Goal: Task Accomplishment & Management: Manage account settings

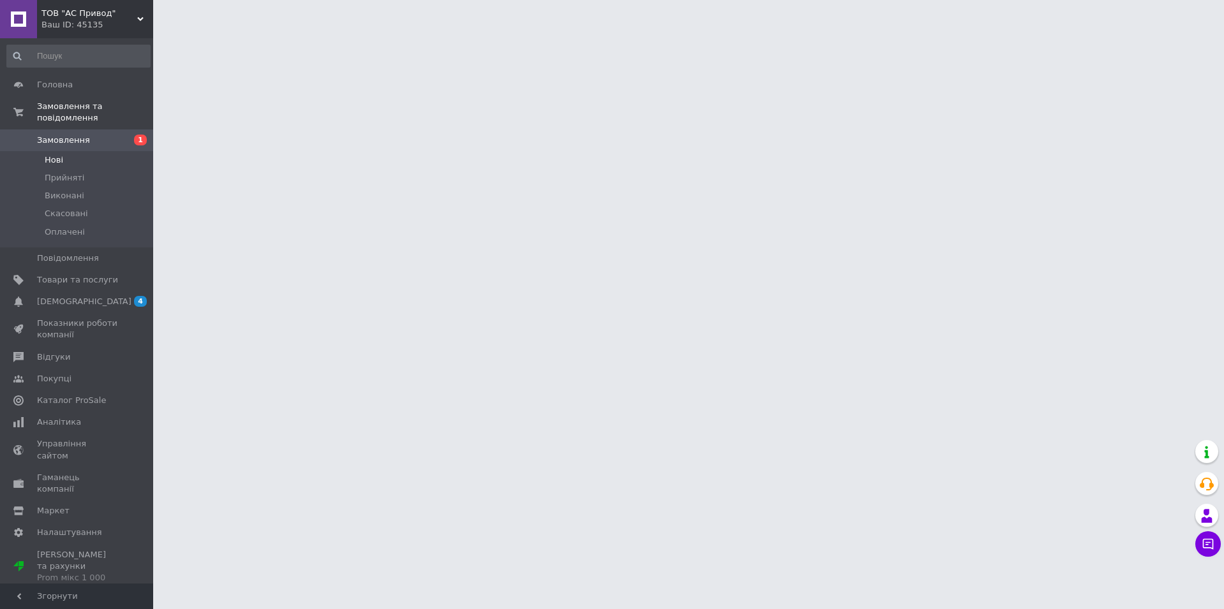
click at [80, 151] on li "Нові" at bounding box center [78, 160] width 157 height 18
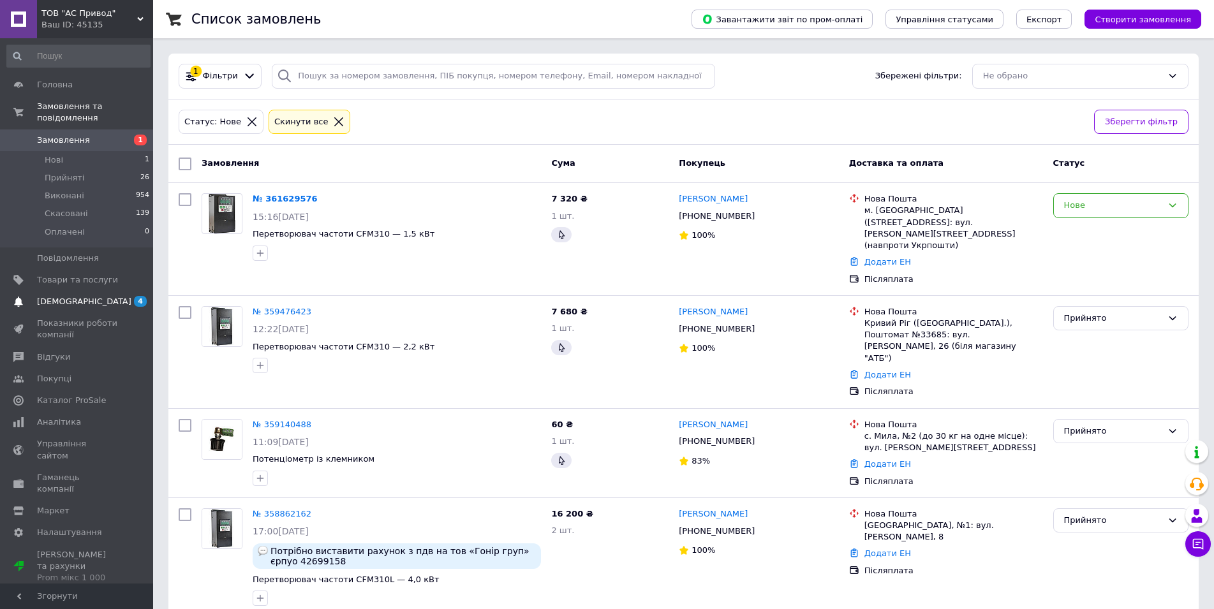
click at [98, 296] on span "[DEMOGRAPHIC_DATA]" at bounding box center [77, 301] width 81 height 11
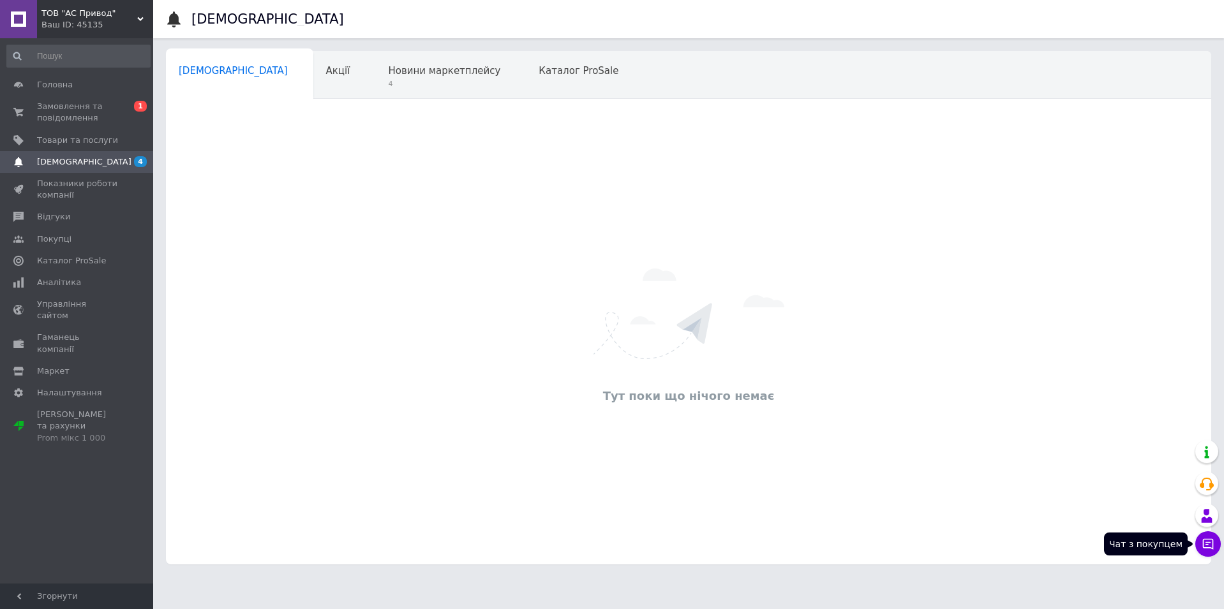
click at [1203, 544] on icon at bounding box center [1208, 544] width 11 height 11
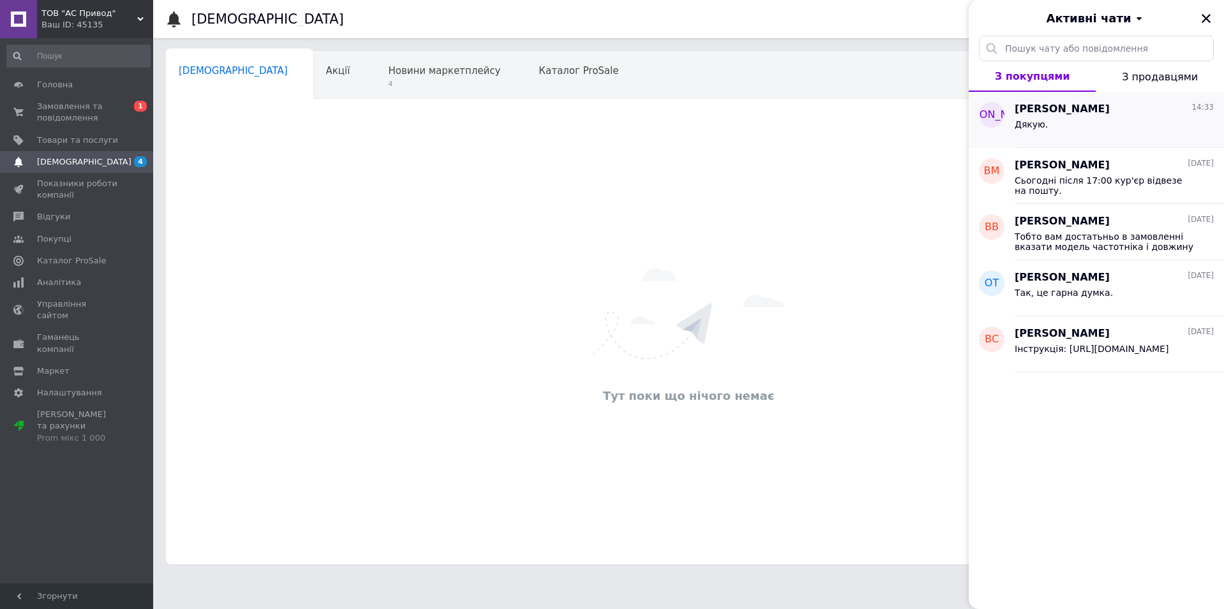
click at [1108, 123] on div "Дякую." at bounding box center [1114, 127] width 199 height 20
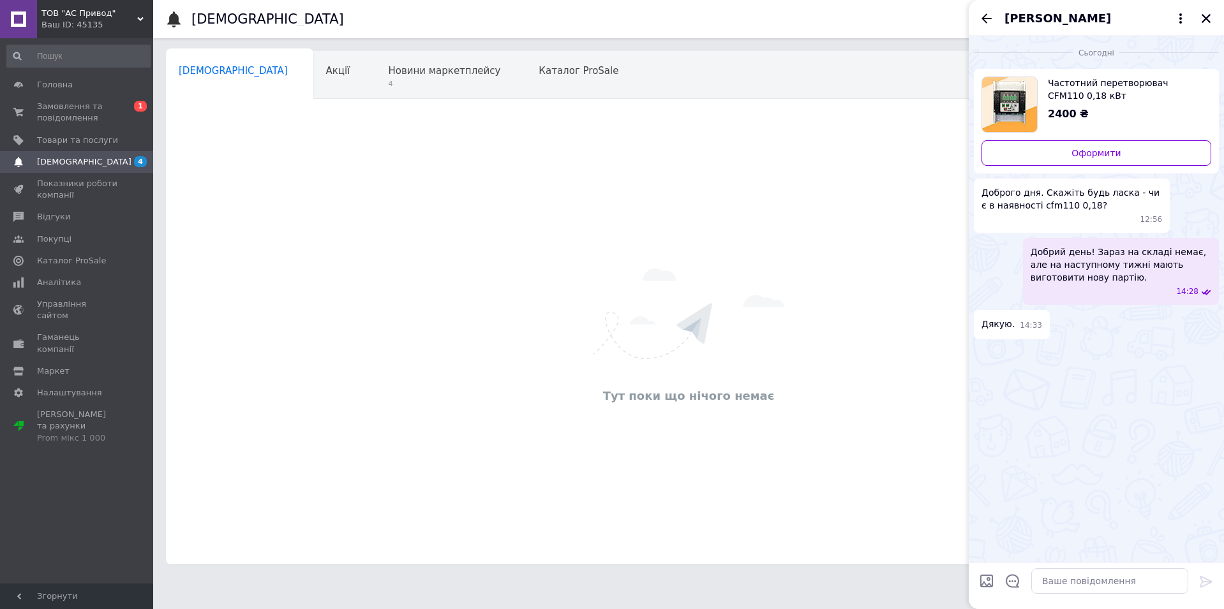
click at [1032, 13] on span "[PERSON_NAME]" at bounding box center [1057, 18] width 107 height 17
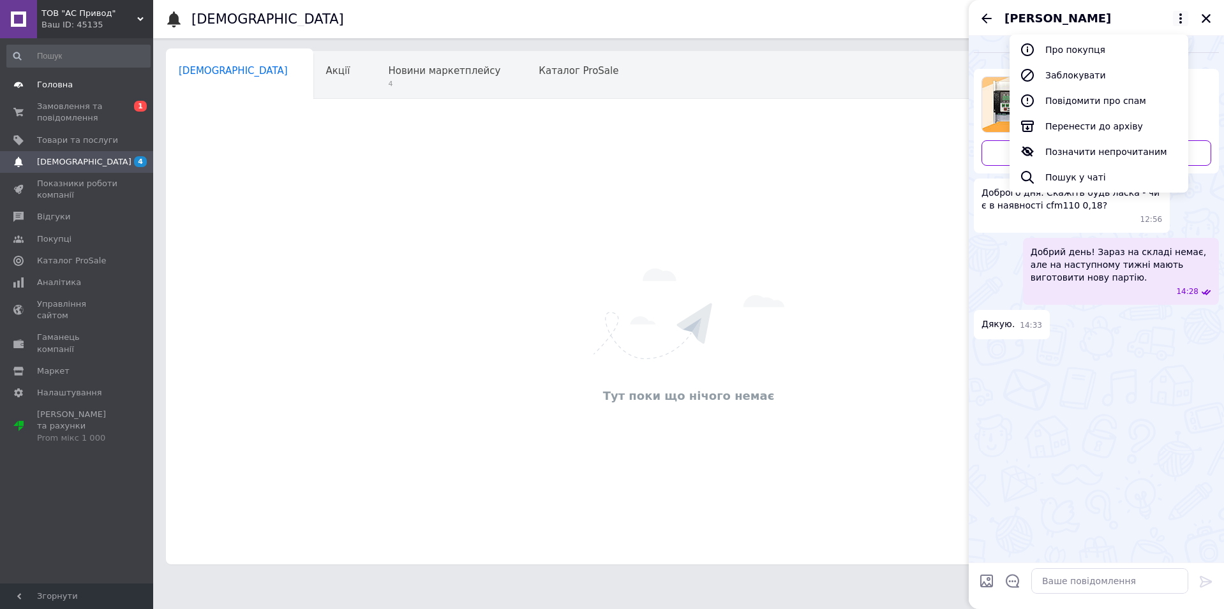
click at [63, 83] on span "Головна" at bounding box center [55, 84] width 36 height 11
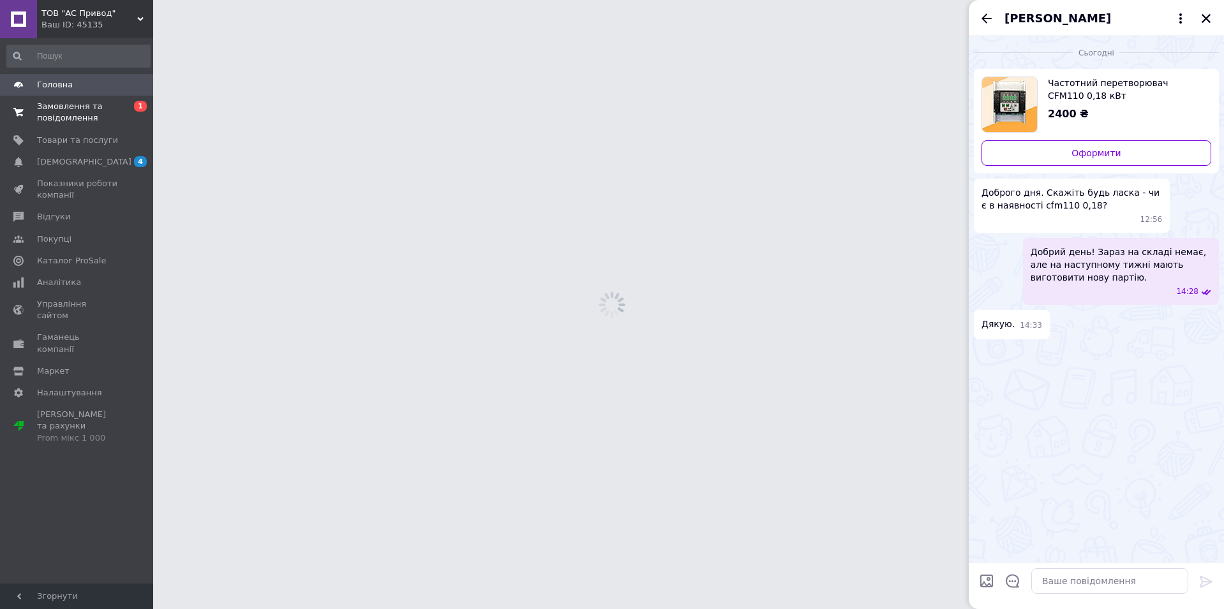
click at [72, 103] on span "Замовлення та повідомлення" at bounding box center [77, 112] width 81 height 23
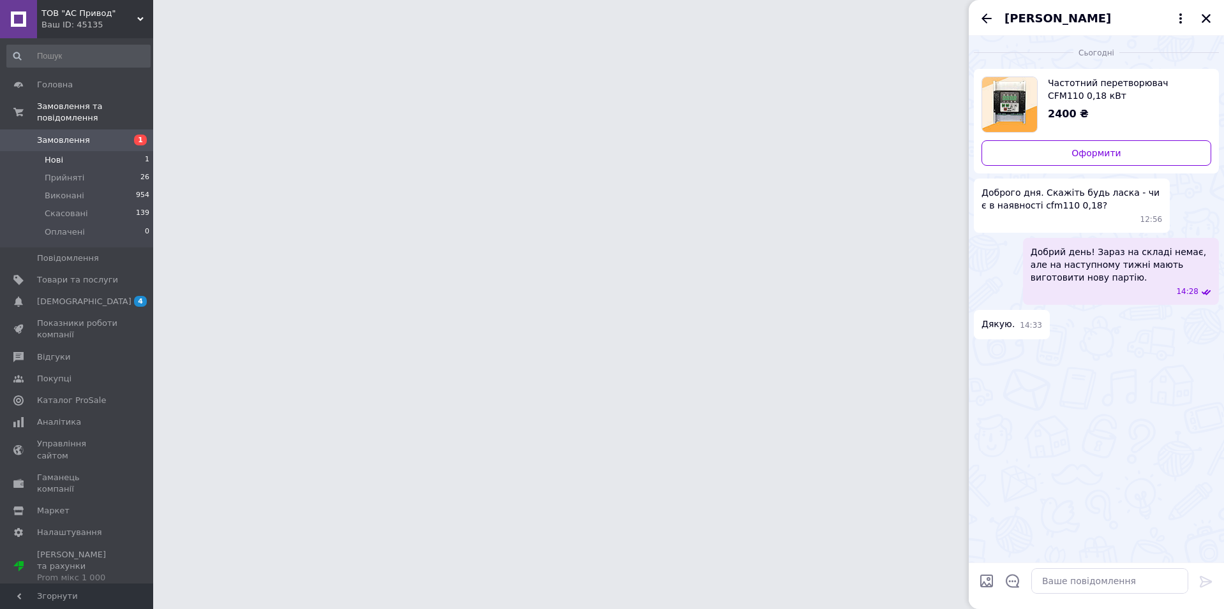
click at [70, 151] on li "Нові 1" at bounding box center [78, 160] width 157 height 18
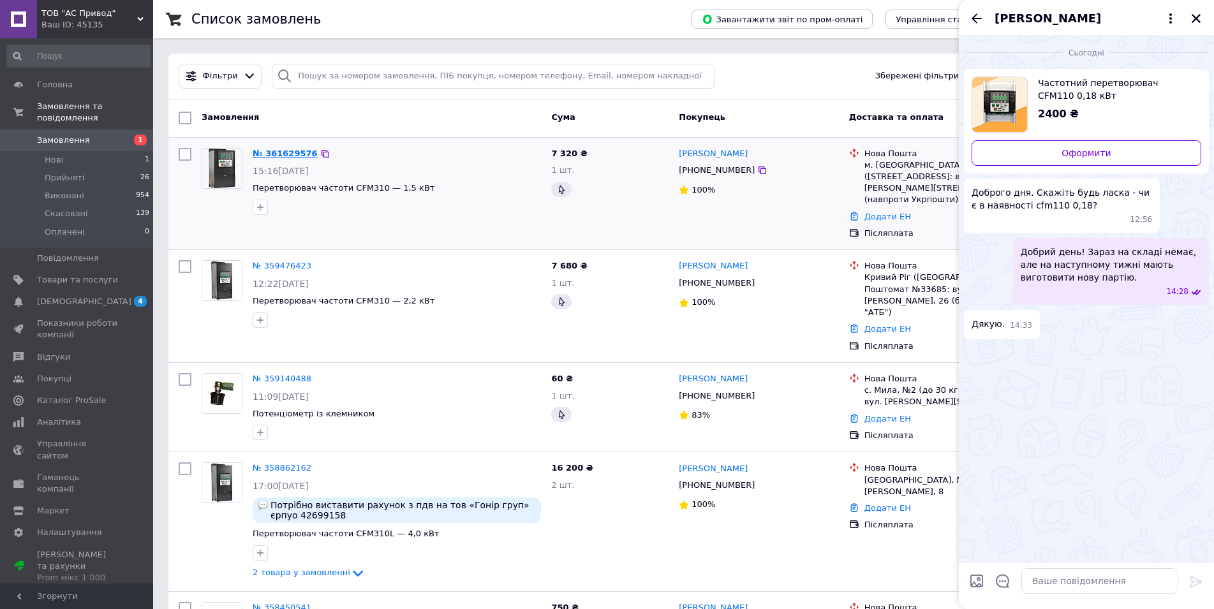
click at [283, 152] on link "№ 361629576" at bounding box center [285, 154] width 65 height 10
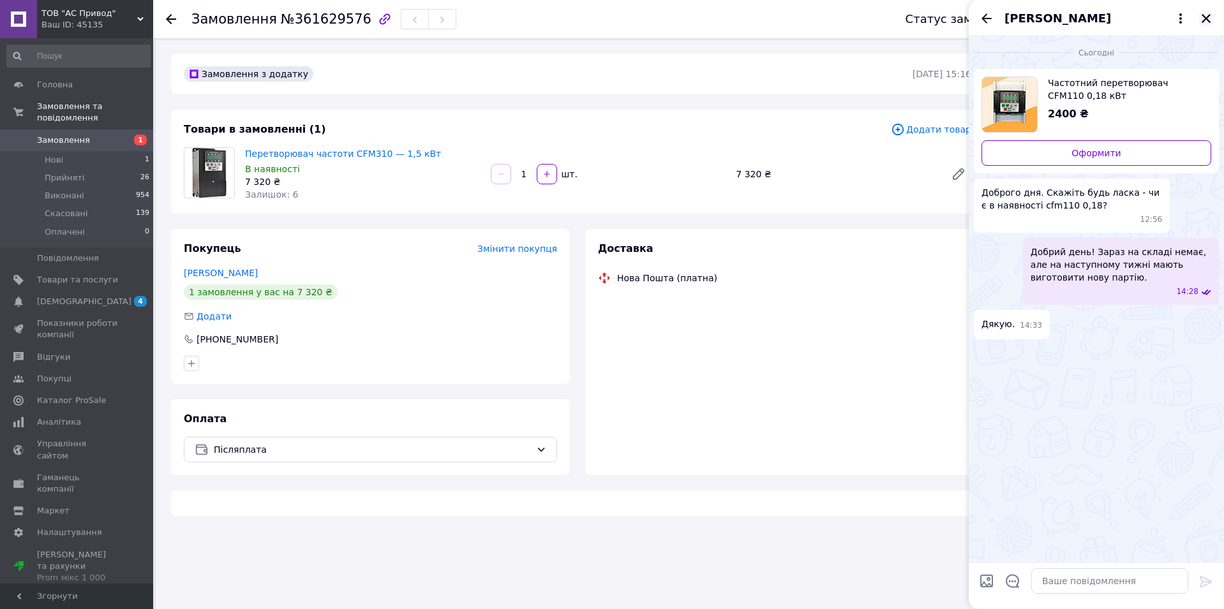
click at [1209, 17] on icon "Закрити" at bounding box center [1206, 18] width 9 height 9
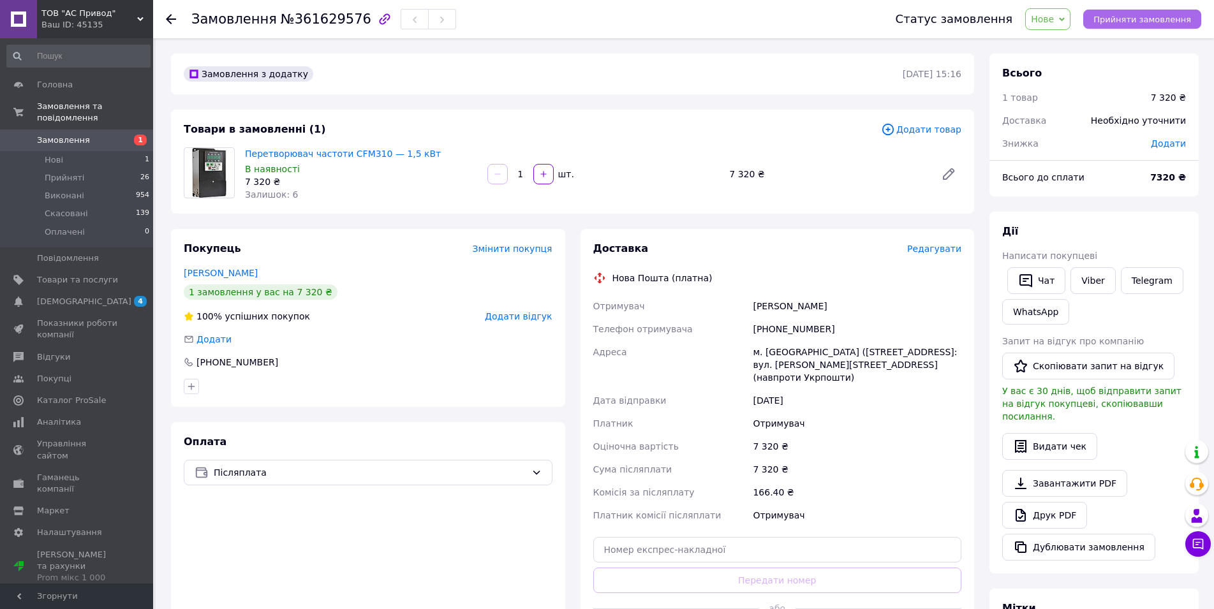
click at [1134, 19] on span "Прийняти замовлення" at bounding box center [1143, 20] width 98 height 10
drag, startPoint x: 755, startPoint y: 304, endPoint x: 852, endPoint y: 307, distance: 97.7
click at [852, 307] on div "[PERSON_NAME]" at bounding box center [857, 306] width 214 height 23
copy div "[PERSON_NAME]"
drag, startPoint x: 826, startPoint y: 325, endPoint x: 770, endPoint y: 332, distance: 56.5
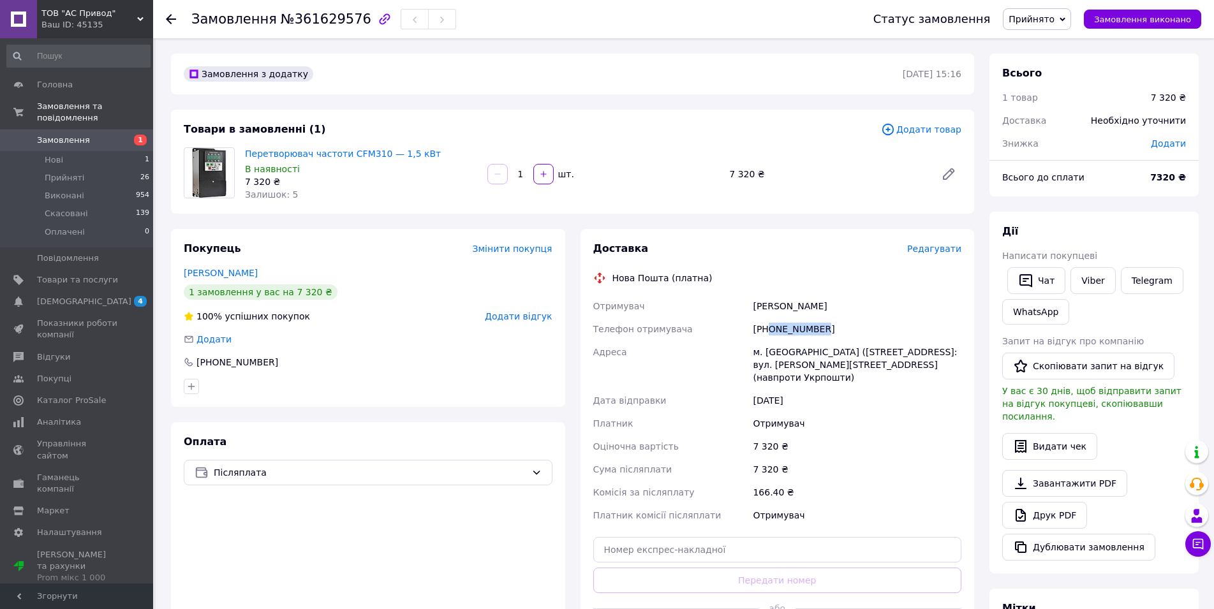
click at [770, 332] on div "[PHONE_NUMBER]" at bounding box center [857, 329] width 214 height 23
copy div "0986404567"
click at [651, 15] on div "Замовлення №361629576" at bounding box center [519, 19] width 657 height 38
drag, startPoint x: 766, startPoint y: 350, endPoint x: 786, endPoint y: 350, distance: 20.4
click at [786, 350] on div "м. [GEOGRAPHIC_DATA] ([STREET_ADDRESS]: вул. [PERSON_NAME][STREET_ADDRESS] (нав…" at bounding box center [857, 365] width 214 height 48
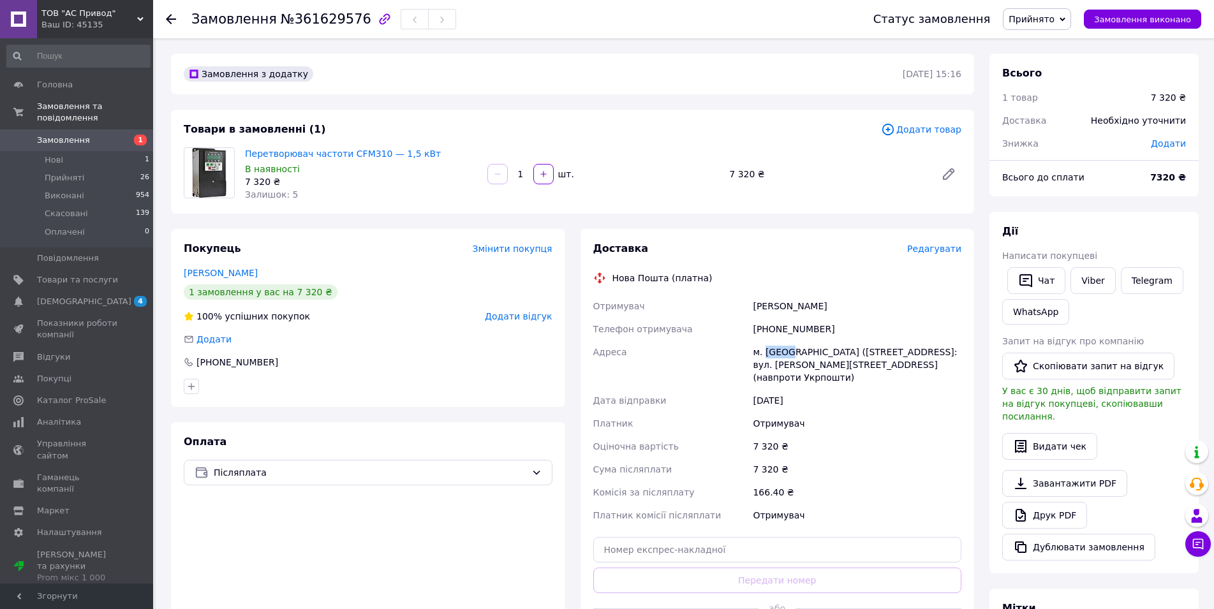
copy div "[PERSON_NAME]"
drag, startPoint x: 823, startPoint y: 329, endPoint x: 768, endPoint y: 331, distance: 55.5
click at [768, 331] on div "[PHONE_NUMBER]" at bounding box center [857, 329] width 214 height 23
copy div "0986404567"
drag, startPoint x: 765, startPoint y: 352, endPoint x: 785, endPoint y: 350, distance: 20.5
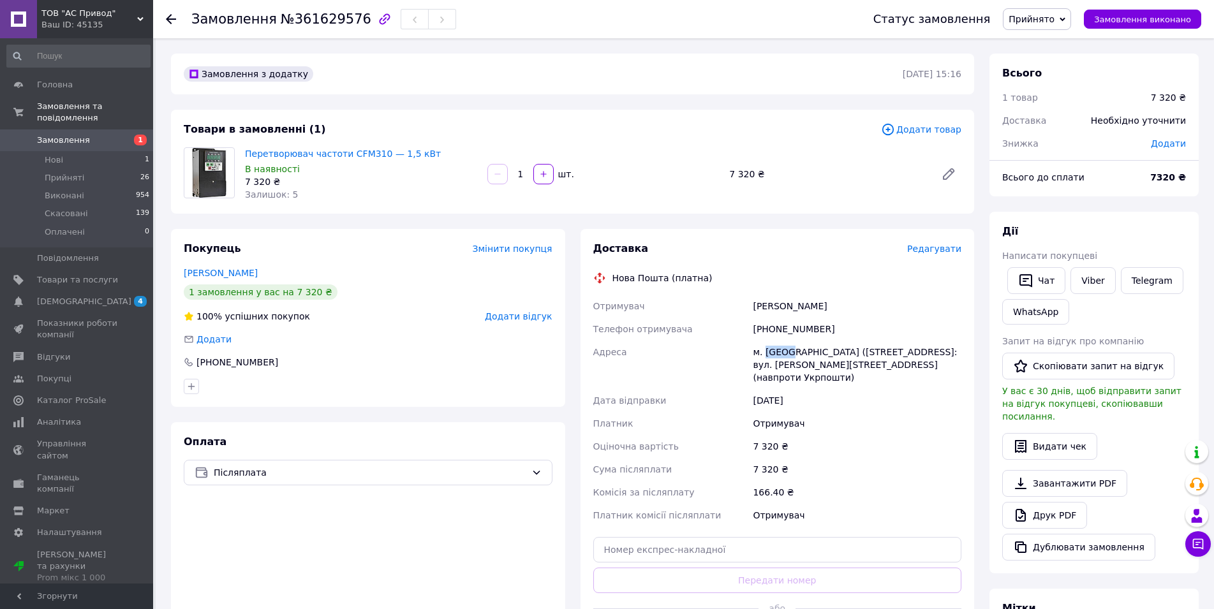
click at [785, 350] on div "м. [GEOGRAPHIC_DATA] ([STREET_ADDRESS]: вул. [PERSON_NAME][STREET_ADDRESS] (нав…" at bounding box center [857, 365] width 214 height 48
copy div "[PERSON_NAME]"
